Goal: Task Accomplishment & Management: Manage account settings

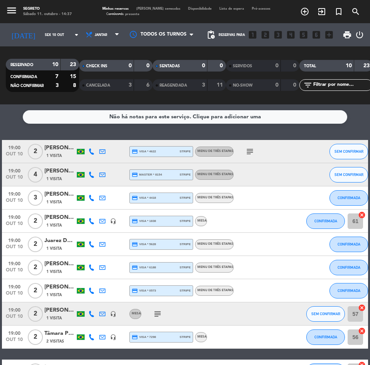
click at [149, 11] on div "Minhas reservas Mesas semeadas Disponibilidade Lista de espera Pré-acessos Cart…" at bounding box center [186, 11] width 174 height 11
click at [147, 9] on span "[PERSON_NAME] semeadas" at bounding box center [159, 8] width 52 height 3
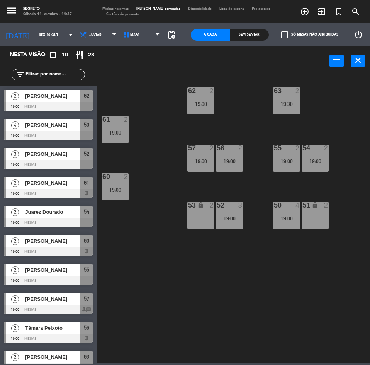
click at [112, 7] on span "Minhas reservas" at bounding box center [116, 8] width 34 height 3
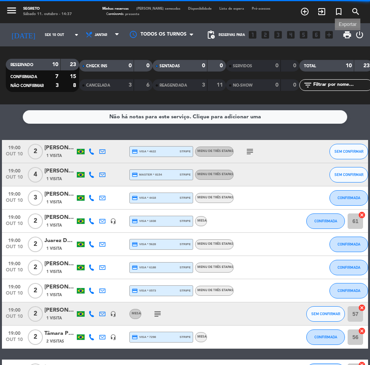
click at [344, 36] on span "print" at bounding box center [347, 34] width 9 height 9
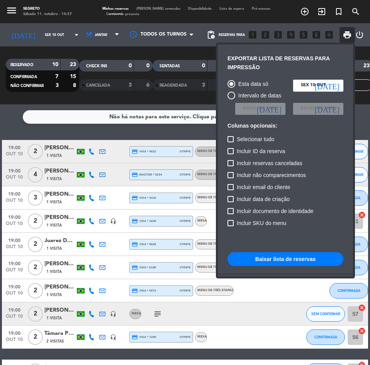
click at [294, 174] on span "Incluir não comparecimentos" at bounding box center [271, 175] width 69 height 9
click at [231, 178] on input "Incluir não comparecimentos" at bounding box center [230, 178] width 0 height 0
checkbox input "true"
click at [291, 257] on button "Baixar lista de reservas" at bounding box center [286, 259] width 116 height 14
click at [39, 32] on div at bounding box center [185, 182] width 370 height 365
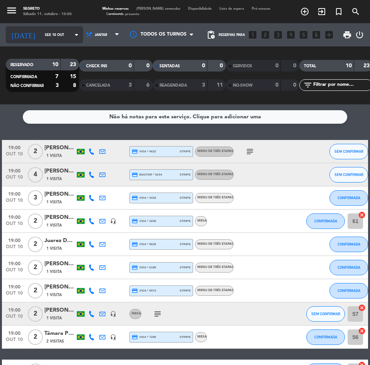
click at [41, 32] on input "Sex 10 out" at bounding box center [65, 35] width 49 height 12
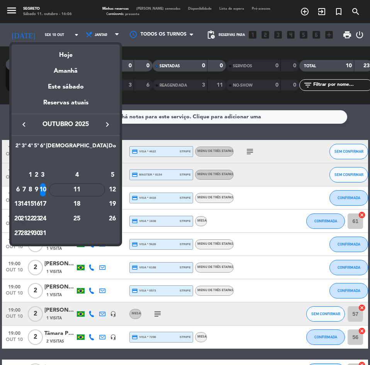
click at [27, 219] on div "21" at bounding box center [24, 218] width 6 height 13
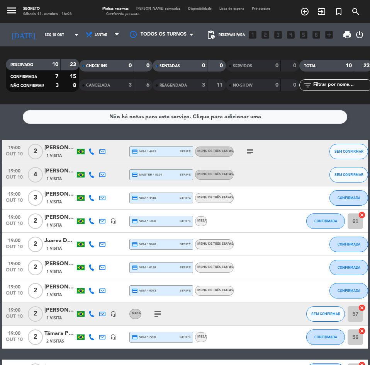
type input "[DATE]"
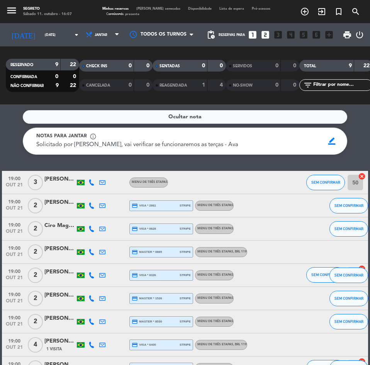
click at [152, 9] on span "[PERSON_NAME] semeadas" at bounding box center [159, 8] width 52 height 3
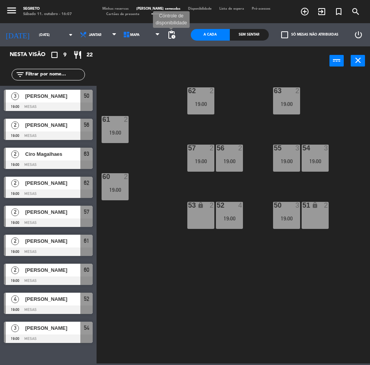
click at [168, 36] on span "pending_actions" at bounding box center [171, 34] width 9 height 9
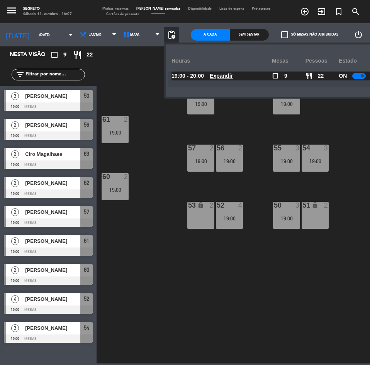
click at [355, 75] on div at bounding box center [360, 76] width 14 height 6
click at [122, 8] on span "Minhas reservas" at bounding box center [116, 8] width 34 height 3
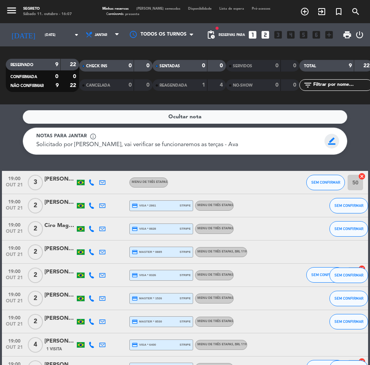
click at [329, 141] on span "border_color" at bounding box center [332, 141] width 15 height 15
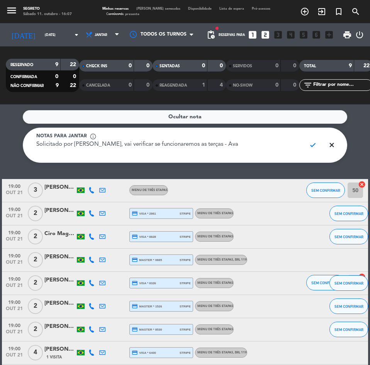
click at [224, 147] on textarea "Solicitado por [PERSON_NAME], vai verificar se funcionaremos as terças - Ava" at bounding box center [168, 148] width 264 height 17
click at [197, 147] on textarea "[PERSON_NAME] DECANTER QUER UMA MESA P/04PX EM NOME [PERSON_NAME]" at bounding box center [168, 148] width 264 height 17
click at [235, 144] on textarea "[PERSON_NAME] DECANTER QUER UMA MESA P/04PX EM NOME DE [PERSON_NAME]" at bounding box center [168, 148] width 264 height 17
type textarea "[PERSON_NAME] DECANTER QUER UMA MESA P/04PX EM NOME DE [PERSON_NAME]. 11/10 - M…"
click at [315, 142] on span "check" at bounding box center [313, 145] width 15 height 15
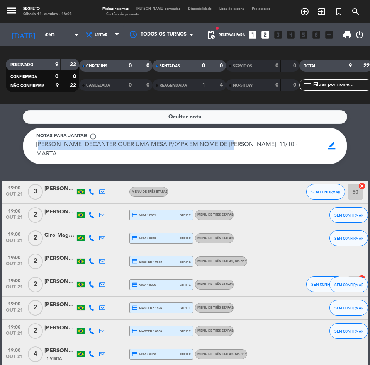
drag, startPoint x: 232, startPoint y: 144, endPoint x: 38, endPoint y: 147, distance: 194.5
click at [38, 147] on span "[PERSON_NAME] DECANTER QUER UMA MESA P/04PX EM NOME DE [PERSON_NAME]. 11/10 - M…" at bounding box center [167, 149] width 263 height 15
copy span "[PERSON_NAME] DECANTER QUER UMA MESA P/04PX EM NOME DE [PERSON_NAME]."
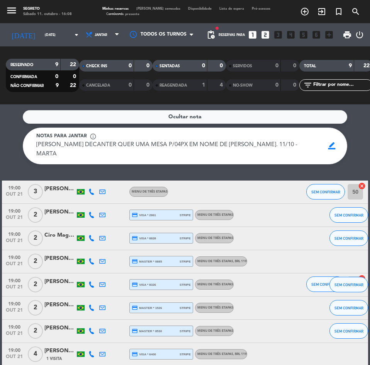
click at [182, 164] on div "Ocultar nota Notas para jantar info_outline [PERSON_NAME] DECANTER QUER UMA MES…" at bounding box center [185, 234] width 370 height 261
click at [41, 33] on input "[DATE]" at bounding box center [65, 35] width 49 height 12
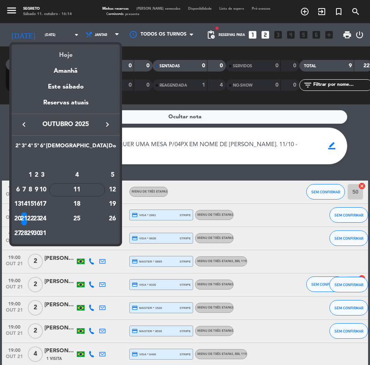
click at [54, 55] on div "Hoje" at bounding box center [66, 52] width 108 height 16
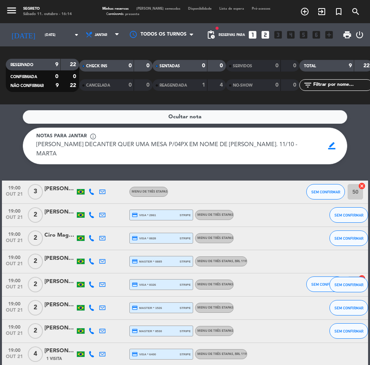
type input "Sáb 11 out"
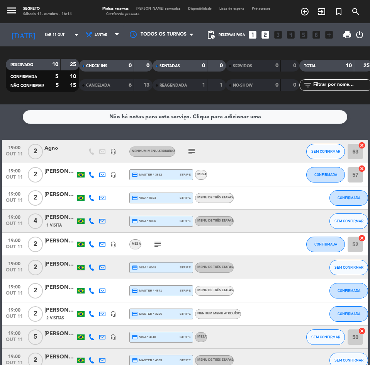
click at [150, 10] on span "[PERSON_NAME] semeadas" at bounding box center [159, 8] width 52 height 3
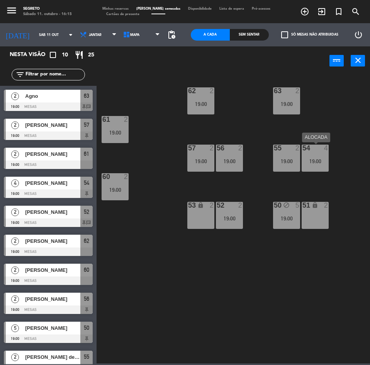
click at [307, 156] on div "54 4 19:00" at bounding box center [315, 158] width 27 height 27
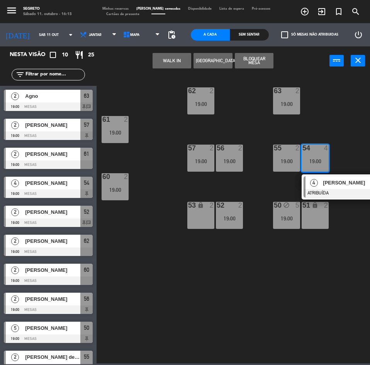
click at [292, 184] on div "62 2 19:00 63 2 19:00 61 2 19:00 57 2 19:00 56 2 19:00 55 2 19:00 54 4 19:00 4 …" at bounding box center [236, 219] width 270 height 290
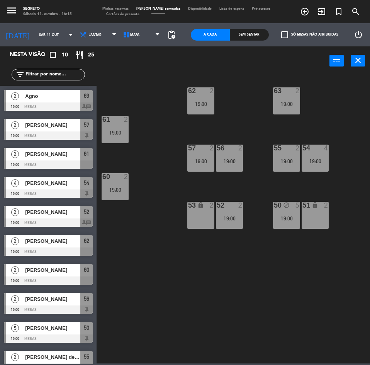
click at [293, 155] on div "55 2 19:00" at bounding box center [286, 158] width 27 height 27
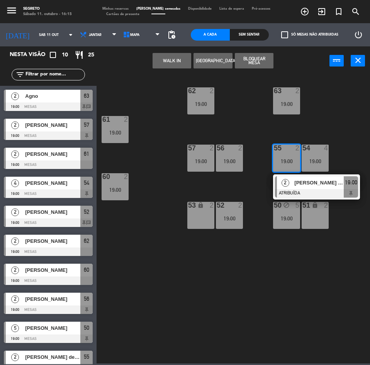
click at [264, 176] on div "62 2 19:00 63 2 19:00 61 2 19:00 57 2 19:00 56 2 19:00 55 2 19:00 2 [PERSON_NAM…" at bounding box center [236, 219] width 270 height 290
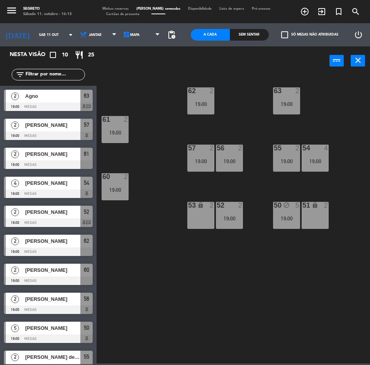
click at [283, 155] on div "55 2 19:00" at bounding box center [286, 158] width 27 height 27
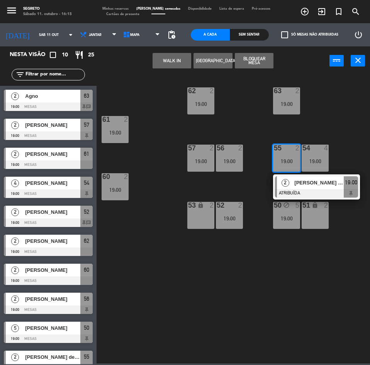
click at [267, 132] on div "62 2 19:00 63 2 19:00 61 2 19:00 57 2 19:00 56 2 19:00 55 2 19:00 2 [PERSON_NAM…" at bounding box center [236, 219] width 270 height 290
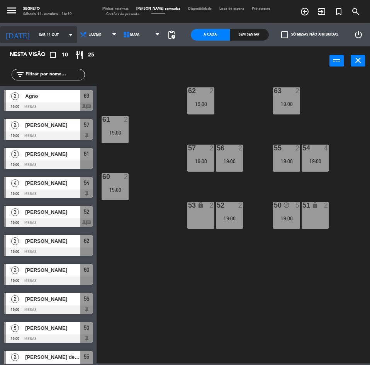
click at [49, 33] on input "Sáb 11 out" at bounding box center [59, 35] width 49 height 12
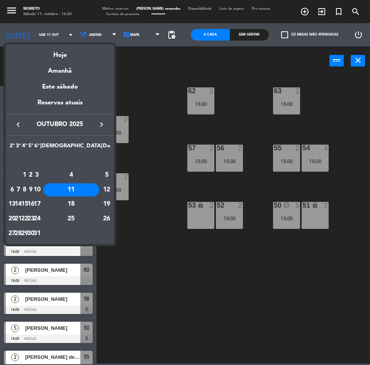
click at [102, 123] on icon "keyboard_arrow_right" at bounding box center [101, 124] width 9 height 9
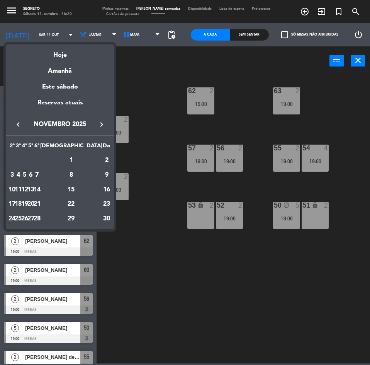
click at [27, 174] on div "5" at bounding box center [25, 175] width 6 height 13
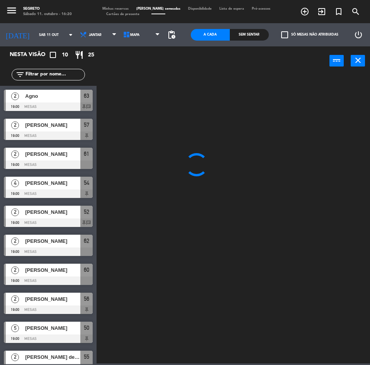
type input "[DATE]"
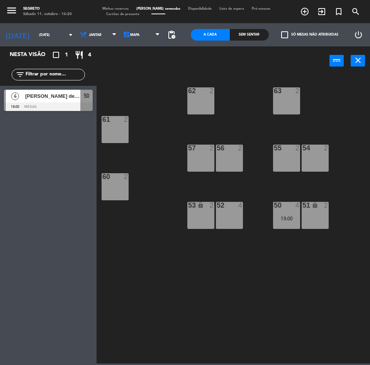
click at [38, 101] on div "[PERSON_NAME] de [PERSON_NAME]" at bounding box center [52, 96] width 56 height 13
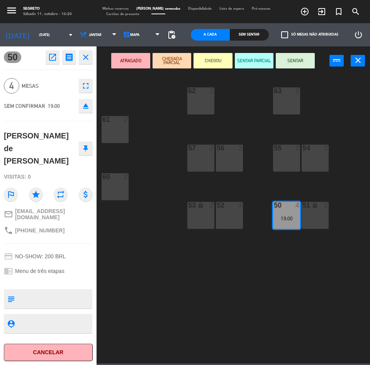
click at [60, 348] on button "Cancelar" at bounding box center [48, 352] width 89 height 17
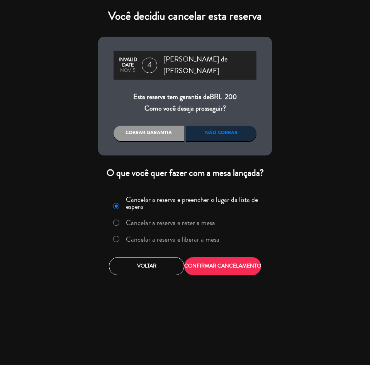
click at [151, 239] on label "Cancelar a reserva e liberar a mesa" at bounding box center [173, 239] width 94 height 7
click at [213, 264] on button "CONFIRMAR CANCELAMENTO" at bounding box center [222, 266] width 77 height 18
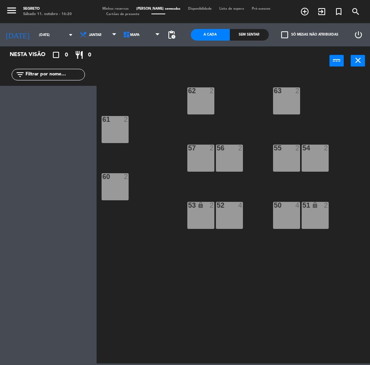
click at [121, 9] on span "Minhas reservas" at bounding box center [116, 8] width 34 height 3
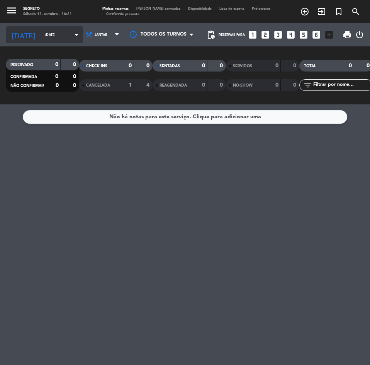
click at [61, 36] on input "[DATE]" at bounding box center [65, 35] width 49 height 12
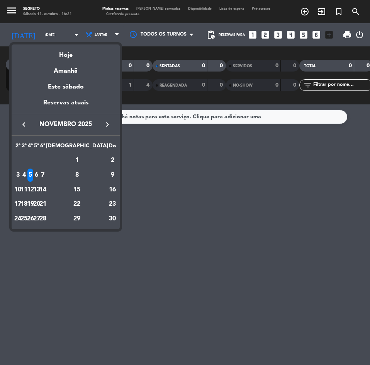
click at [22, 123] on icon "keyboard_arrow_left" at bounding box center [23, 124] width 9 height 9
click at [46, 204] on div "17" at bounding box center [43, 204] width 6 height 13
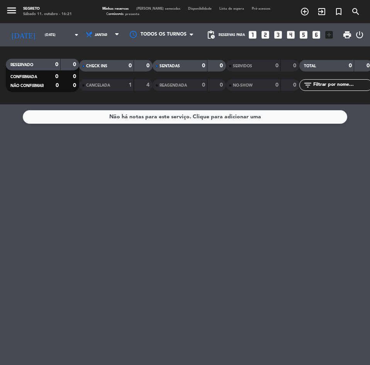
type input "Sex 17 out"
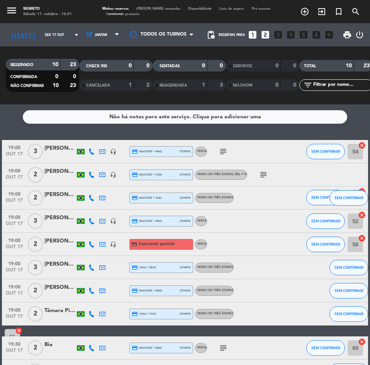
click at [147, 10] on span "[PERSON_NAME] semeadas" at bounding box center [159, 8] width 52 height 3
